Goal: Find specific page/section: Find specific page/section

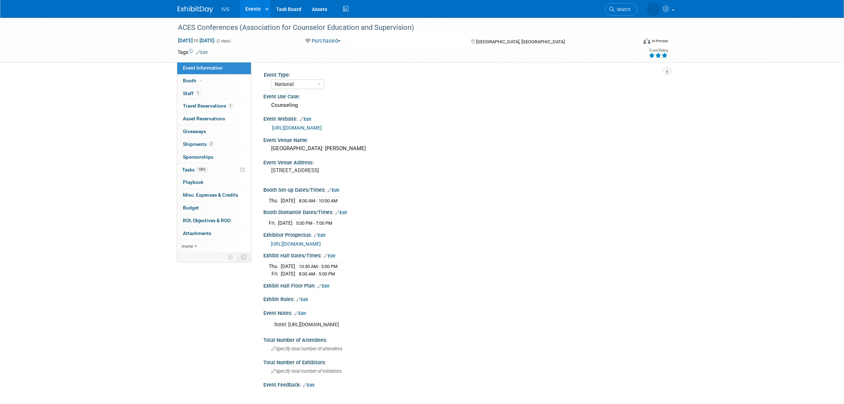
select select "National"
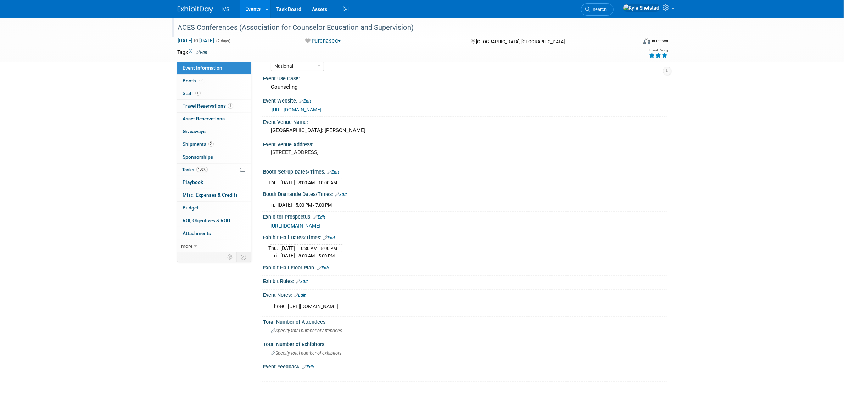
click at [240, 20] on div at bounding box center [404, 21] width 457 height 6
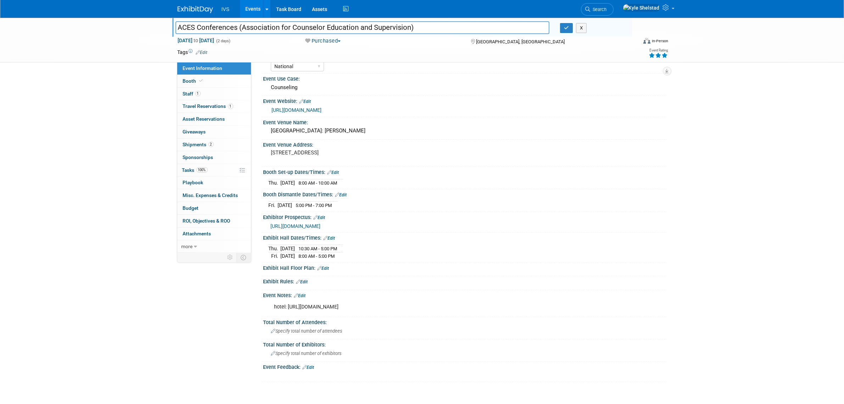
click at [249, 9] on link "Events" at bounding box center [253, 9] width 26 height 18
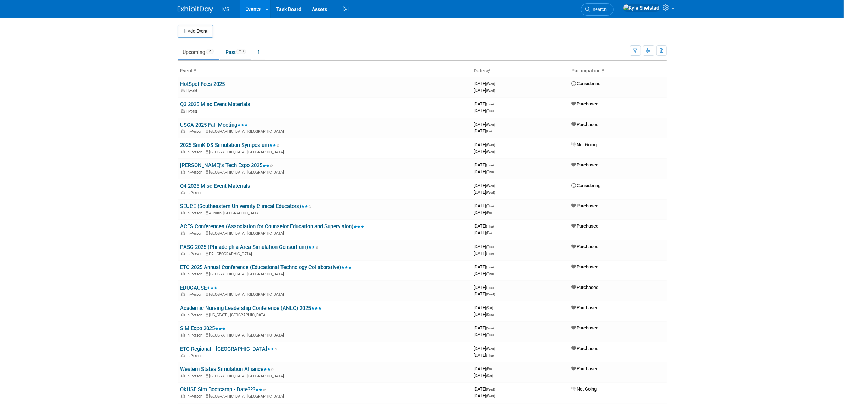
click at [239, 47] on link "Past 243" at bounding box center [236, 51] width 31 height 13
